Goal: Task Accomplishment & Management: Use online tool/utility

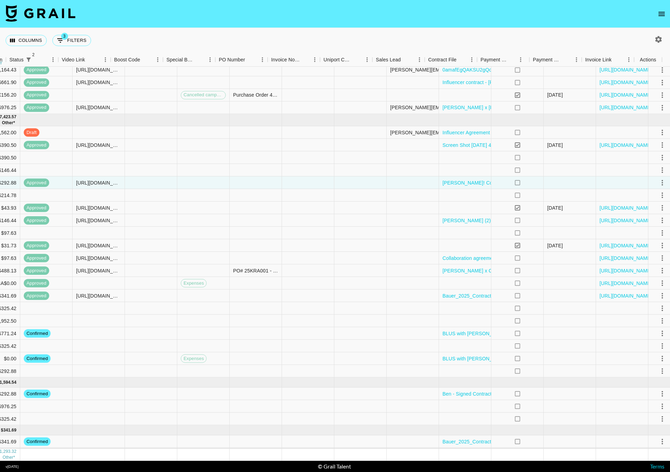
scroll to position [305, 645]
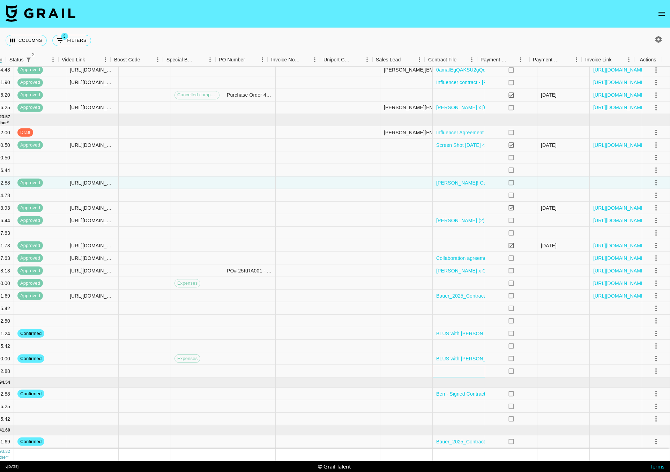
click at [440, 368] on div at bounding box center [459, 371] width 52 height 13
click at [438, 365] on div at bounding box center [459, 371] width 52 height 13
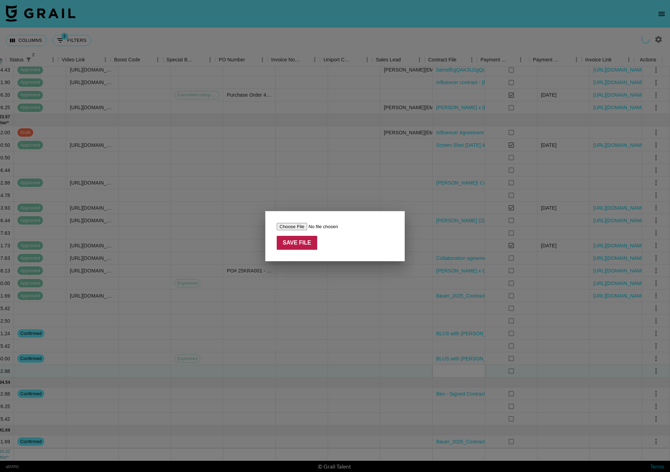
type input "C:\fakepath\rolopolotv - SkyMark ([DOMAIN_NAME]) (1) copy (1).pdf"
click at [305, 241] on input "Save File" at bounding box center [297, 243] width 40 height 14
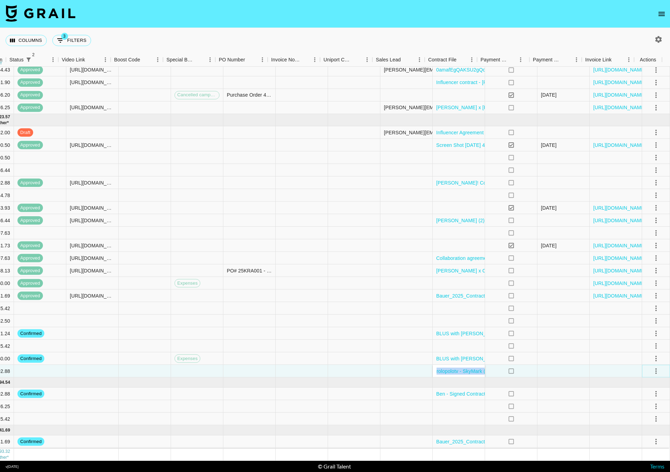
click at [655, 369] on icon "select merge strategy" at bounding box center [655, 372] width 1 height 6
click at [637, 388] on li "Decline" at bounding box center [647, 394] width 45 height 13
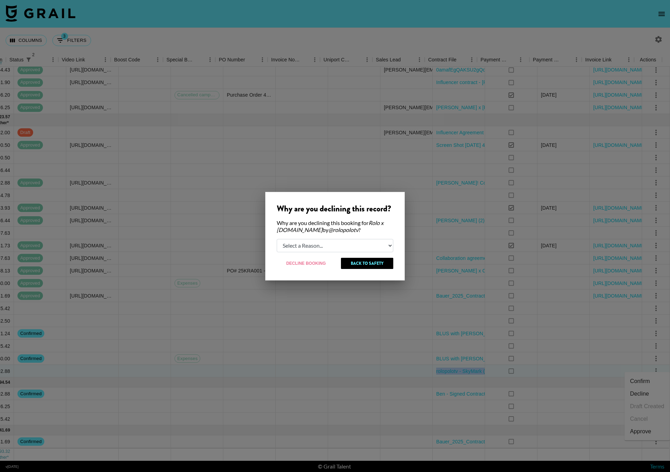
click at [304, 291] on div at bounding box center [335, 236] width 670 height 472
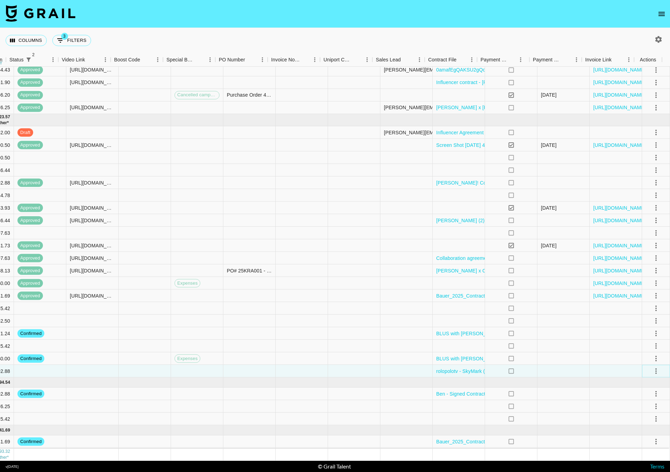
click at [652, 367] on icon "select merge strategy" at bounding box center [656, 371] width 8 height 8
click at [640, 379] on li "Confirm" at bounding box center [647, 381] width 45 height 13
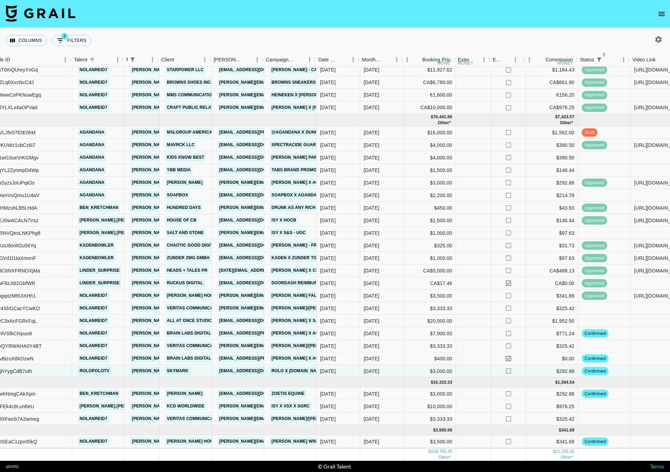
scroll to position [304, 76]
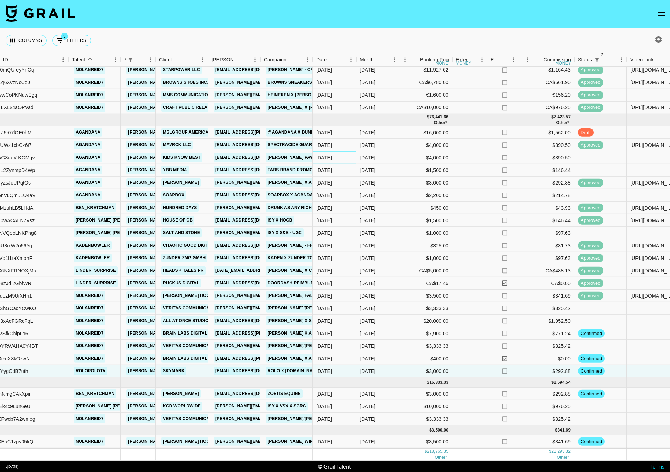
click at [324, 154] on div "[DATE]" at bounding box center [324, 157] width 16 height 7
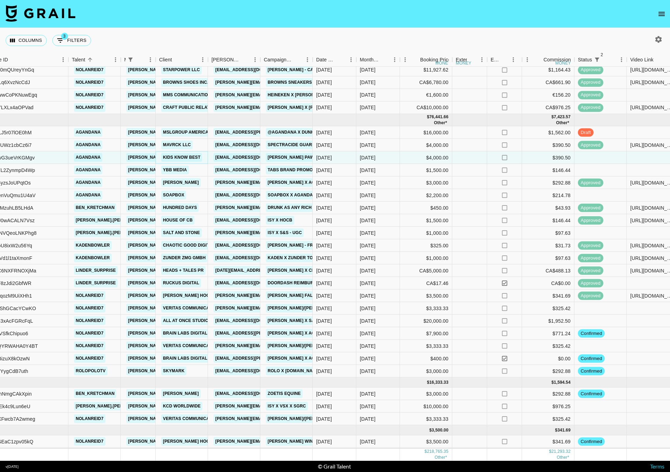
click at [179, 154] on link "Kids Know Best" at bounding box center [181, 157] width 41 height 9
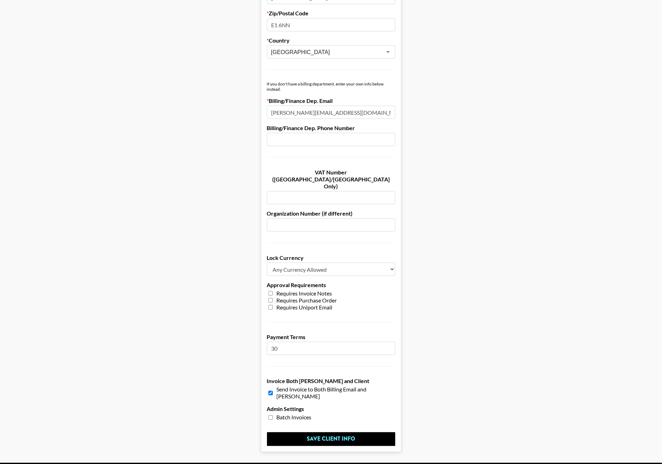
scroll to position [334, 0]
